Goal: Transaction & Acquisition: Subscribe to service/newsletter

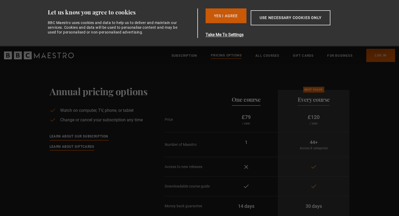
click at [219, 13] on button "Yes I Agree" at bounding box center [226, 15] width 41 height 15
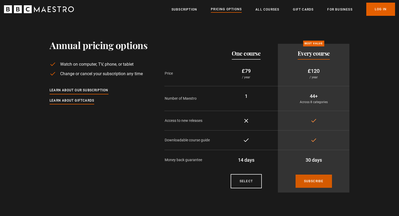
click at [316, 180] on link "Subscribe" at bounding box center [314, 181] width 36 height 13
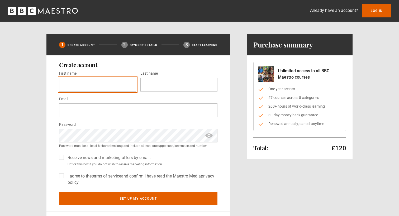
click at [101, 86] on input "First name *" at bounding box center [97, 85] width 77 height 14
type input "*******"
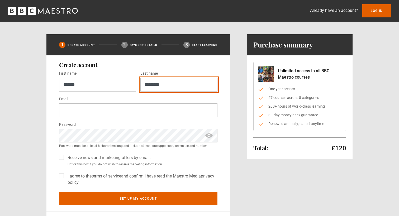
type input "*********"
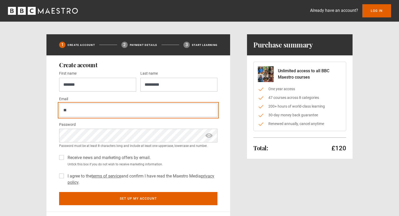
type input "*"
type input "**********"
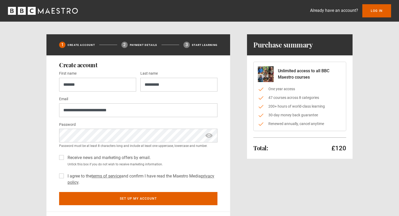
click at [80, 176] on label "I agree to the terms of service and confirm I have read the Maestro Media priva…" at bounding box center [141, 179] width 152 height 13
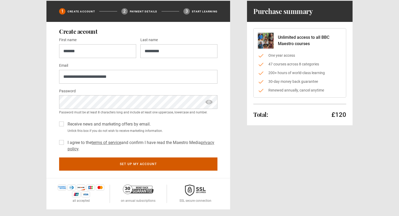
scroll to position [34, 0]
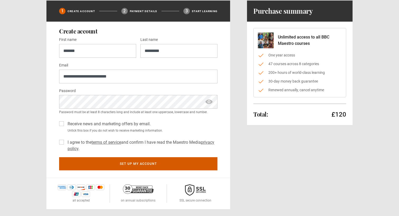
click at [157, 160] on button "Set up my account" at bounding box center [138, 163] width 158 height 13
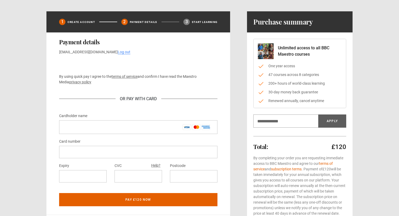
scroll to position [18, 0]
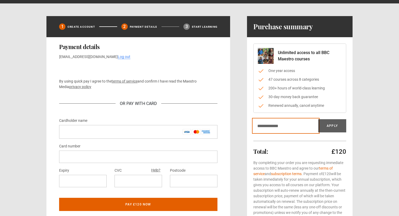
click at [296, 125] on input "Discount code" at bounding box center [286, 125] width 65 height 13
paste input "******"
type input "******"
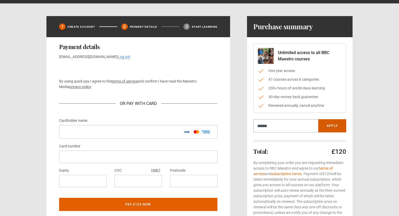
click at [336, 128] on button "Apply" at bounding box center [333, 125] width 28 height 13
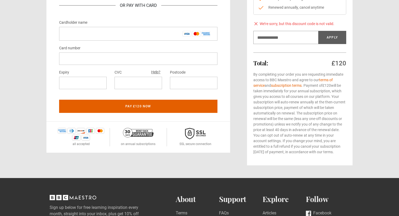
scroll to position [117, 0]
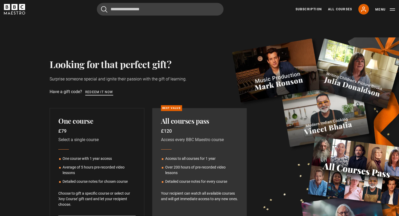
click at [95, 93] on link "Redeem it now" at bounding box center [99, 93] width 28 height 6
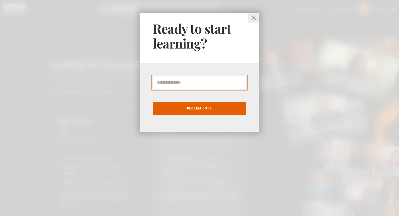
click at [203, 78] on input "Gift Card code" at bounding box center [199, 82] width 93 height 13
paste input "******"
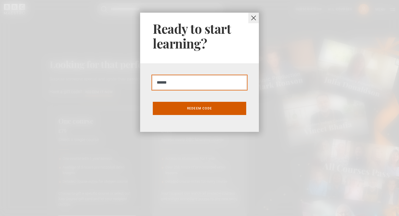
type input "******"
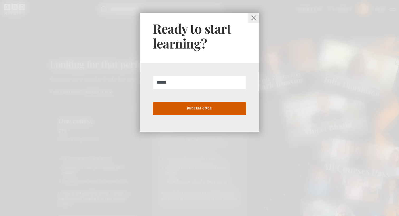
click at [216, 109] on button "Redeem code" at bounding box center [199, 108] width 93 height 13
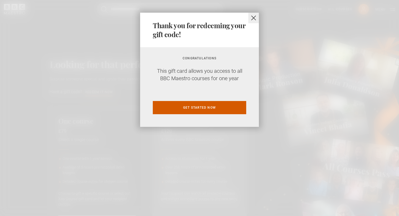
click at [214, 109] on link "Get started now" at bounding box center [199, 107] width 93 height 13
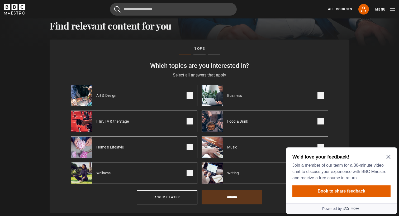
click at [258, 91] on label "Business" at bounding box center [265, 96] width 127 height 22
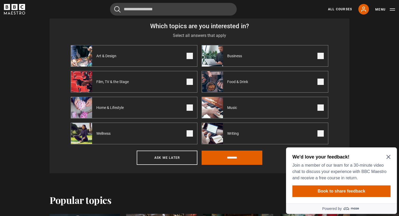
scroll to position [224, 0]
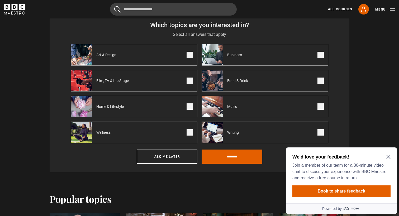
click at [156, 57] on label "Art & Design" at bounding box center [134, 55] width 127 height 22
click at [255, 79] on label "Food & Drink" at bounding box center [265, 81] width 127 height 22
click at [240, 157] on input "********" at bounding box center [232, 157] width 61 height 14
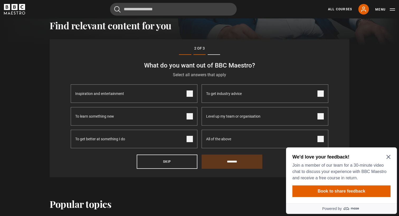
scroll to position [183, 0]
click at [389, 156] on icon "Close Maze Prompt" at bounding box center [389, 157] width 4 height 4
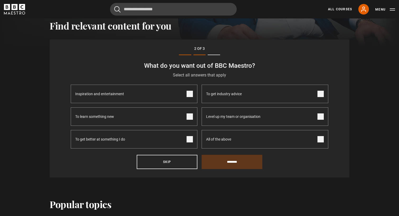
click at [175, 96] on label "Inspiration and entertainment" at bounding box center [134, 94] width 127 height 18
click at [231, 94] on span "To get industry advice" at bounding box center [224, 94] width 36 height 18
click at [240, 116] on span "Level up my team or organisation" at bounding box center [233, 117] width 54 height 18
click at [220, 136] on span "All of the above" at bounding box center [218, 139] width 25 height 18
click at [227, 156] on input "********" at bounding box center [232, 162] width 61 height 14
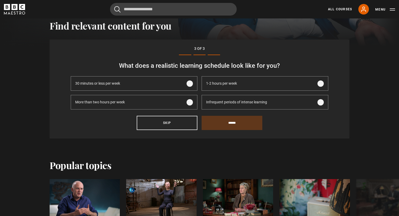
click at [181, 85] on label "30 minutes or less per week" at bounding box center [134, 83] width 127 height 15
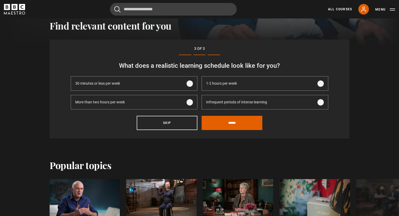
click at [229, 102] on span "Infrequent periods of intense learning" at bounding box center [236, 103] width 61 height 6
click at [225, 123] on input "******" at bounding box center [232, 123] width 61 height 14
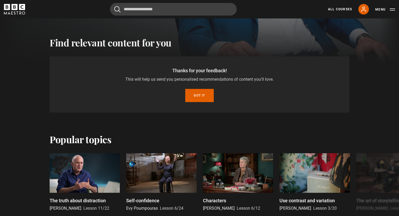
scroll to position [164, 0]
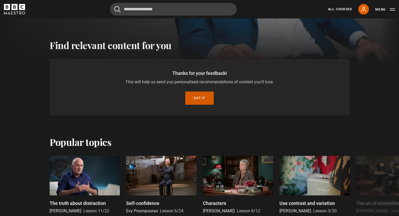
click at [198, 97] on button "Got it" at bounding box center [199, 98] width 28 height 13
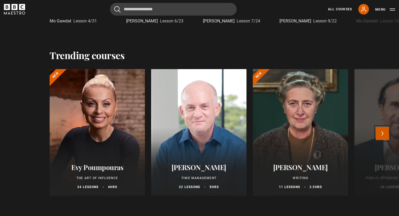
scroll to position [387, 0]
click at [383, 133] on button "Next" at bounding box center [382, 133] width 13 height 13
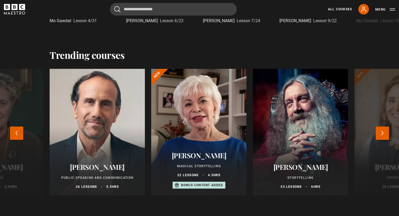
click at [73, 134] on div at bounding box center [97, 132] width 105 height 139
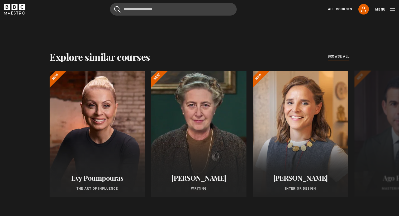
scroll to position [397, 0]
click at [363, 14] on div "All Courses My Account Search Menu" at bounding box center [358, 9] width 73 height 11
click at [364, 12] on icon at bounding box center [364, 9] width 6 height 6
click at [365, 12] on icon at bounding box center [364, 9] width 6 height 6
click at [385, 10] on button "Menu" at bounding box center [386, 9] width 20 height 5
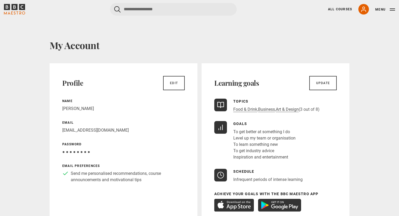
click at [10, 2] on header "Cancel Courses Previous courses Next courses [PERSON_NAME] Writing 12 Related L…" at bounding box center [199, 9] width 399 height 18
click at [15, 11] on icon "BBC Maestro" at bounding box center [14, 9] width 21 height 11
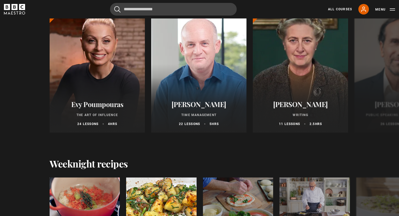
scroll to position [451, 0]
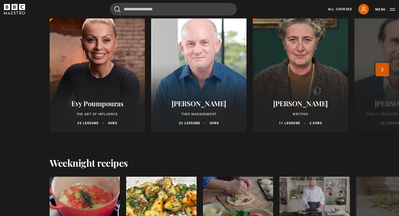
click at [382, 70] on button "Next" at bounding box center [382, 69] width 13 height 13
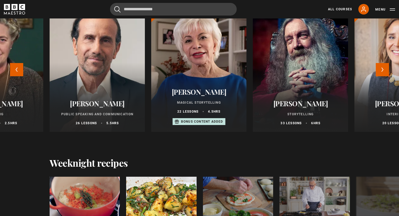
click at [109, 84] on div at bounding box center [97, 68] width 105 height 139
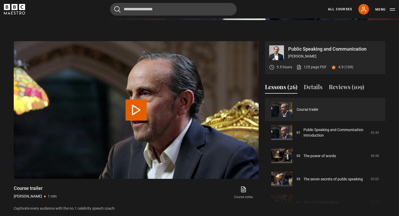
scroll to position [236, 0]
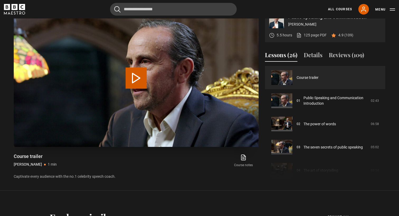
click at [145, 78] on button "Play Video" at bounding box center [136, 78] width 21 height 21
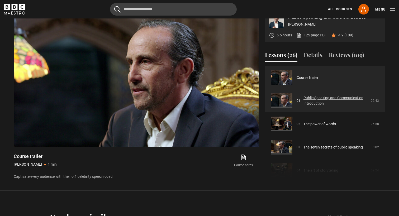
click at [304, 101] on link "Public Speaking and Communication Introduction" at bounding box center [336, 100] width 64 height 11
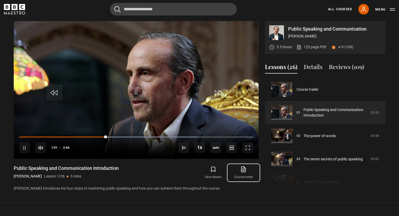
click at [245, 170] on icon at bounding box center [243, 169] width 7 height 6
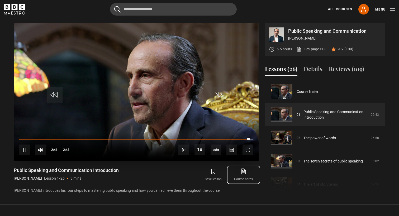
scroll to position [222, 0]
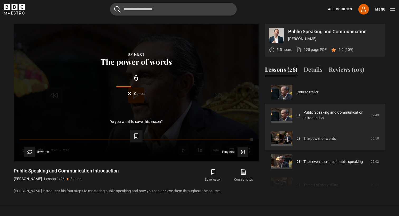
click at [316, 136] on link "The power of words" at bounding box center [320, 139] width 32 height 6
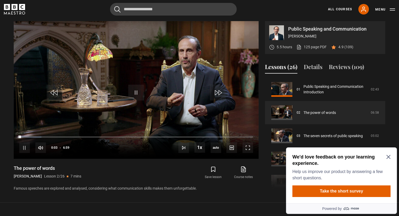
click at [388, 157] on icon "Close Maze Prompt" at bounding box center [389, 157] width 4 height 4
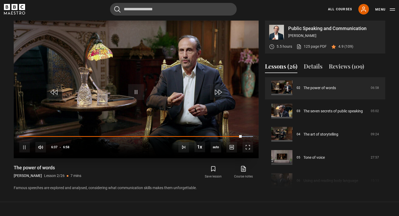
scroll to position [48, 0]
click at [118, 107] on video "Video Player" at bounding box center [136, 90] width 245 height 138
